Goal: Understand process/instructions

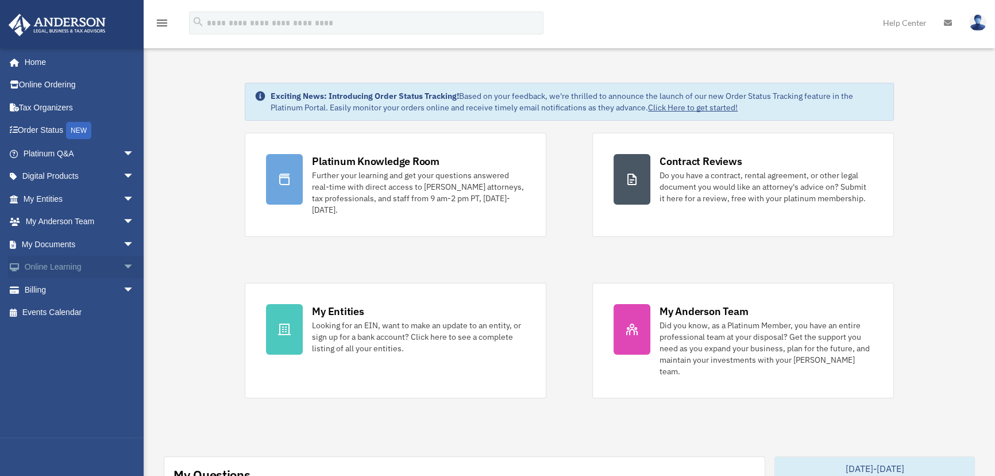
click at [123, 263] on span "arrow_drop_down" at bounding box center [134, 268] width 23 height 24
click at [123, 244] on span "arrow_drop_down" at bounding box center [134, 245] width 23 height 24
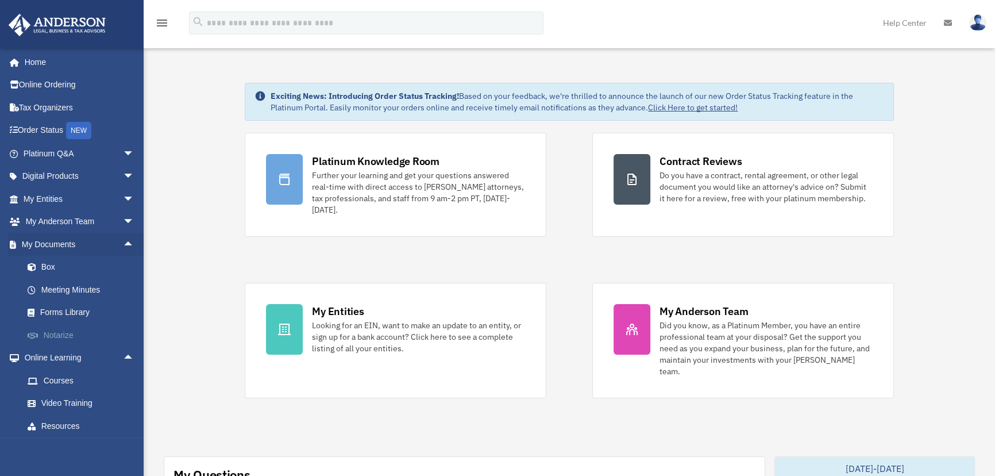
click at [53, 340] on link "Notarize" at bounding box center [84, 334] width 136 height 23
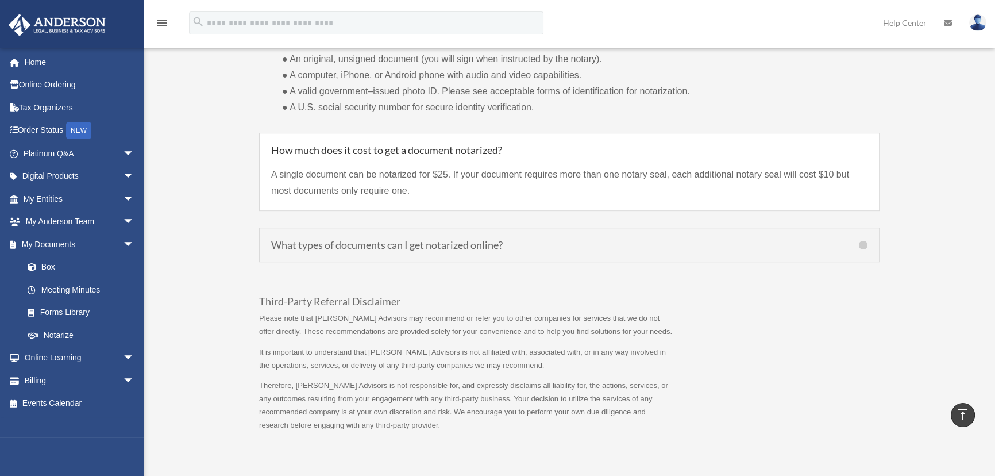
scroll to position [759, 0]
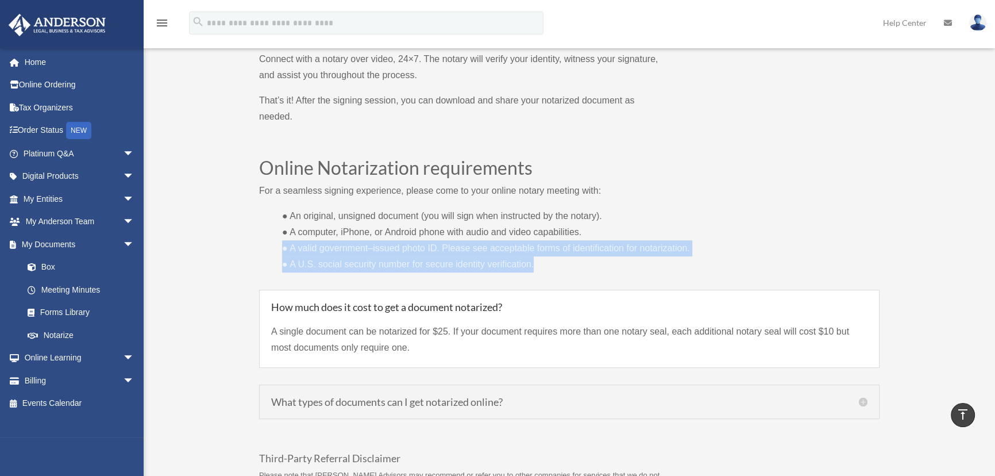
drag, startPoint x: 537, startPoint y: 265, endPoint x: 284, endPoint y: 247, distance: 253.4
click at [284, 247] on p "● An original, unsigned document (you will sign when instructed by the notary).…" at bounding box center [569, 240] width 620 height 64
copy p "● A valid government–issued photo ID. Please see acceptable forms of identifica…"
